Goal: Transaction & Acquisition: Purchase product/service

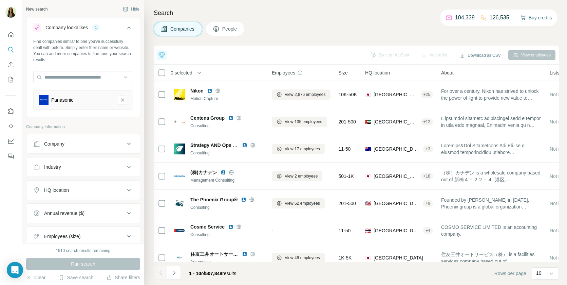
click at [533, 18] on button "Buy credits" at bounding box center [537, 18] width 32 height 10
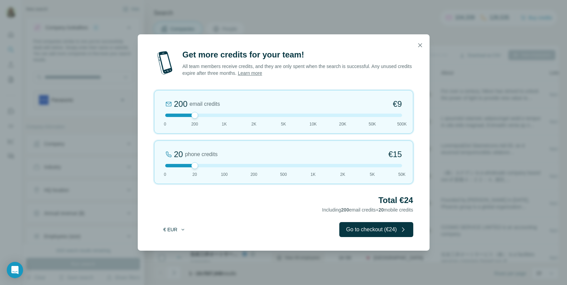
click at [176, 228] on button "€ EUR" at bounding box center [175, 229] width 32 height 12
click at [176, 244] on div "$ USD" at bounding box center [188, 244] width 57 height 7
drag, startPoint x: 113, startPoint y: 29, endPoint x: 485, endPoint y: 260, distance: 438.6
click at [0, 0] on div "1087x677 frames : 0 0 / 15 secs" at bounding box center [0, 0] width 0 height 0
click at [0, 0] on icon at bounding box center [0, 0] width 0 height 0
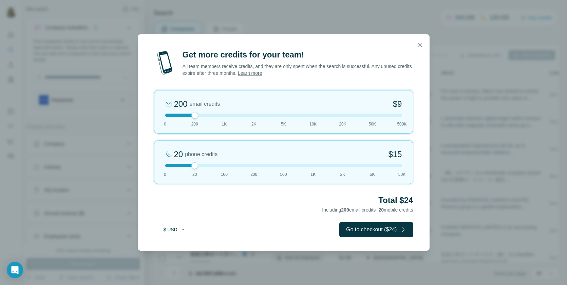
click at [180, 231] on button "$ USD" at bounding box center [175, 229] width 32 height 12
click at [175, 253] on div "€ EUR" at bounding box center [188, 256] width 57 height 7
drag, startPoint x: 193, startPoint y: 167, endPoint x: 258, endPoint y: 166, distance: 65.2
click at [258, 166] on div at bounding box center [283, 165] width 237 height 3
drag, startPoint x: 193, startPoint y: 116, endPoint x: 269, endPoint y: 115, distance: 76.7
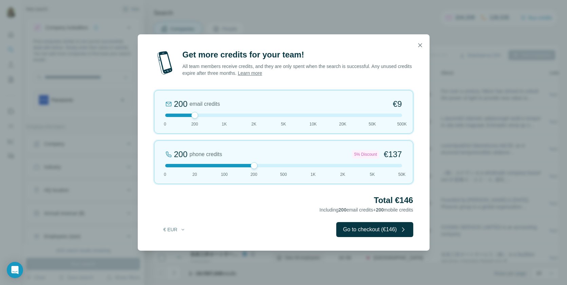
click at [269, 115] on div at bounding box center [283, 114] width 237 height 3
click at [180, 231] on icon "button" at bounding box center [182, 228] width 5 height 5
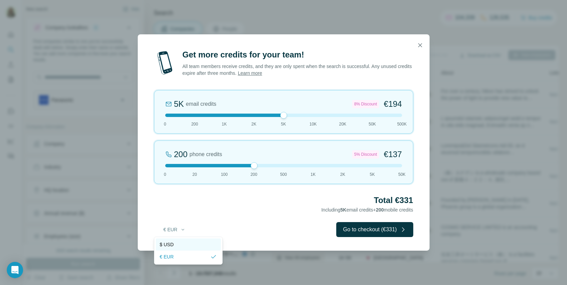
click at [174, 243] on div "$ USD" at bounding box center [188, 244] width 57 height 7
click at [0, 0] on icon at bounding box center [0, 0] width 0 height 0
